Goal: Task Accomplishment & Management: Manage account settings

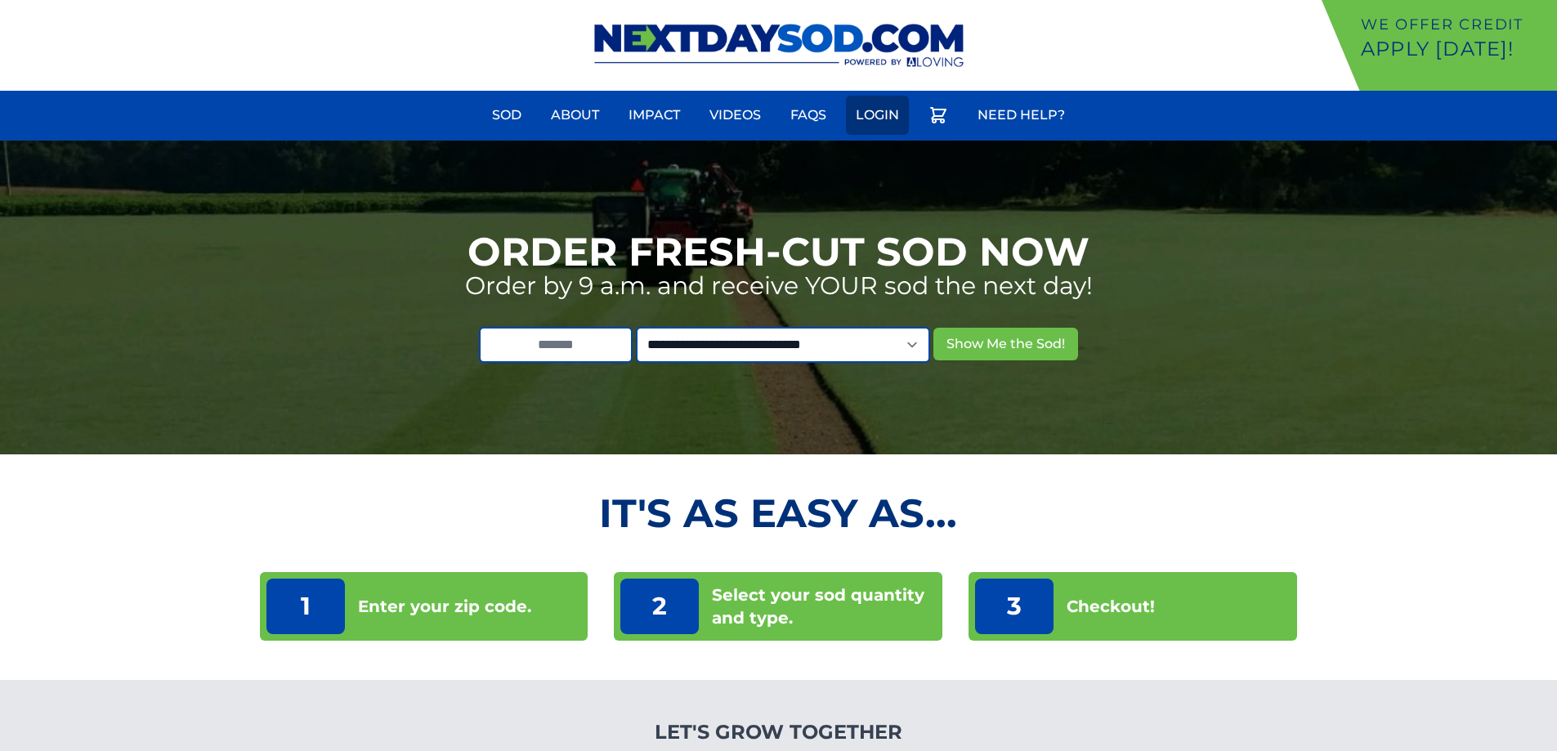
click at [891, 116] on link "Login" at bounding box center [877, 115] width 63 height 39
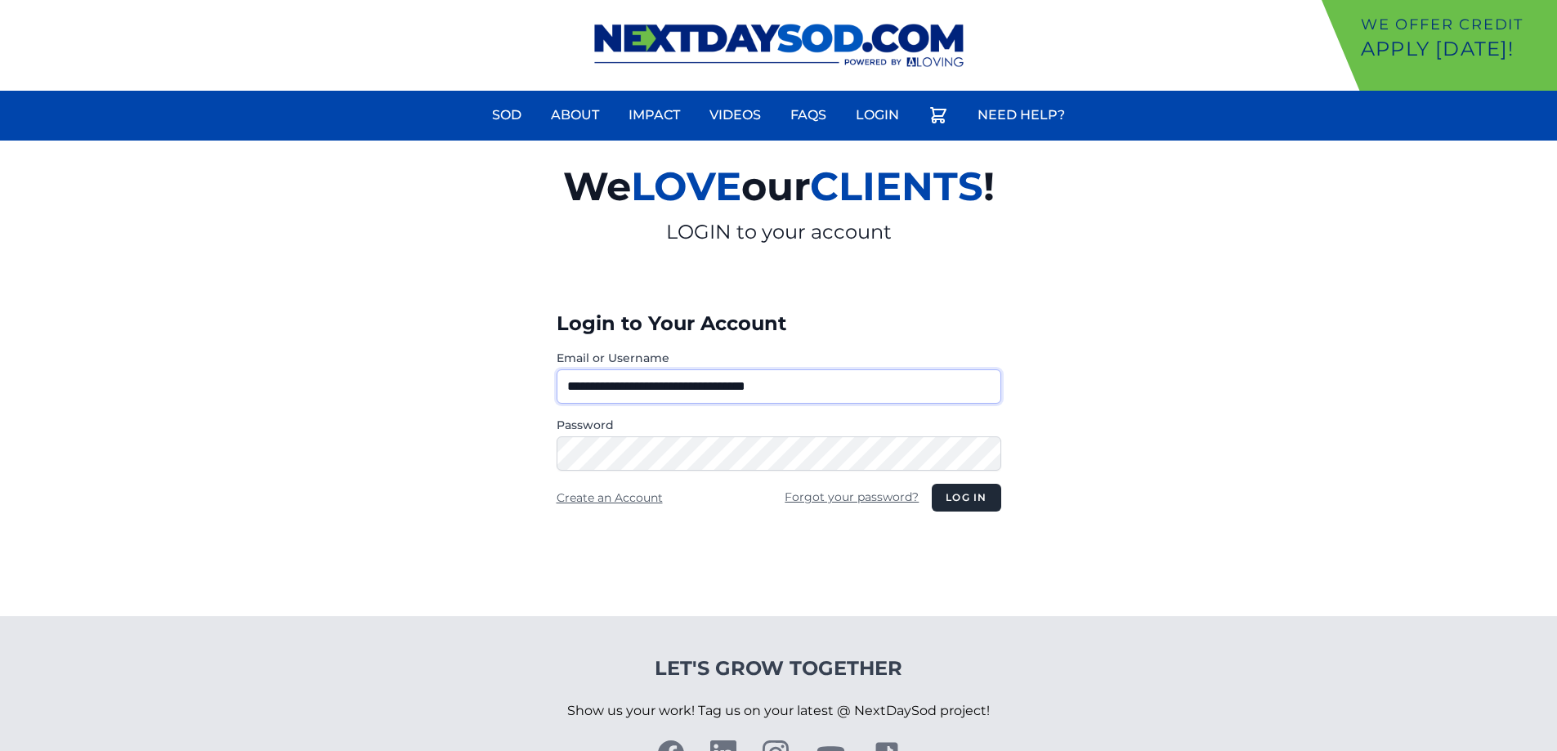
click at [696, 384] on input "**********" at bounding box center [779, 386] width 445 height 34
type input "**********"
click at [951, 501] on button "Log in" at bounding box center [966, 498] width 69 height 28
